Goal: Task Accomplishment & Management: Use online tool/utility

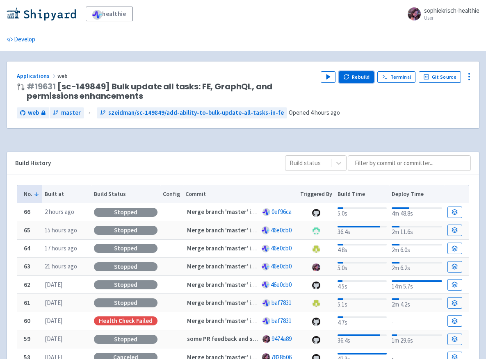
click at [355, 77] on button "Rebuild" at bounding box center [355, 76] width 35 height 11
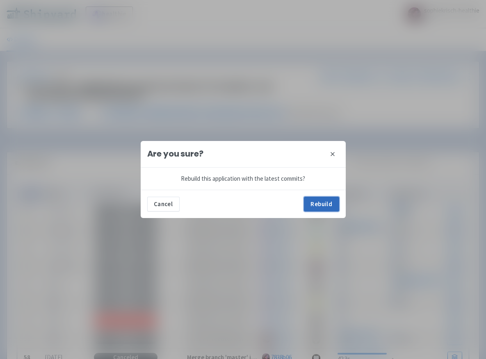
click at [323, 206] on button "Rebuild" at bounding box center [321, 204] width 35 height 15
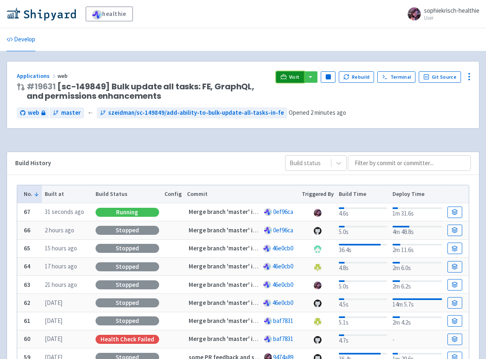
click at [297, 77] on span "Visit" at bounding box center [294, 77] width 11 height 7
